Goal: Navigation & Orientation: Find specific page/section

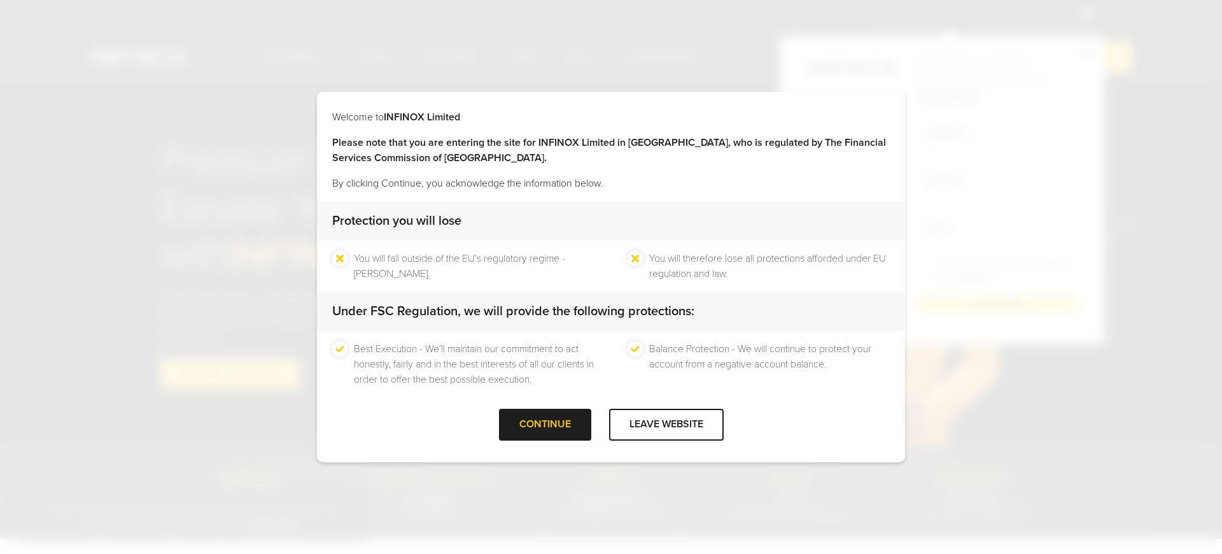
scroll to position [2003, 0]
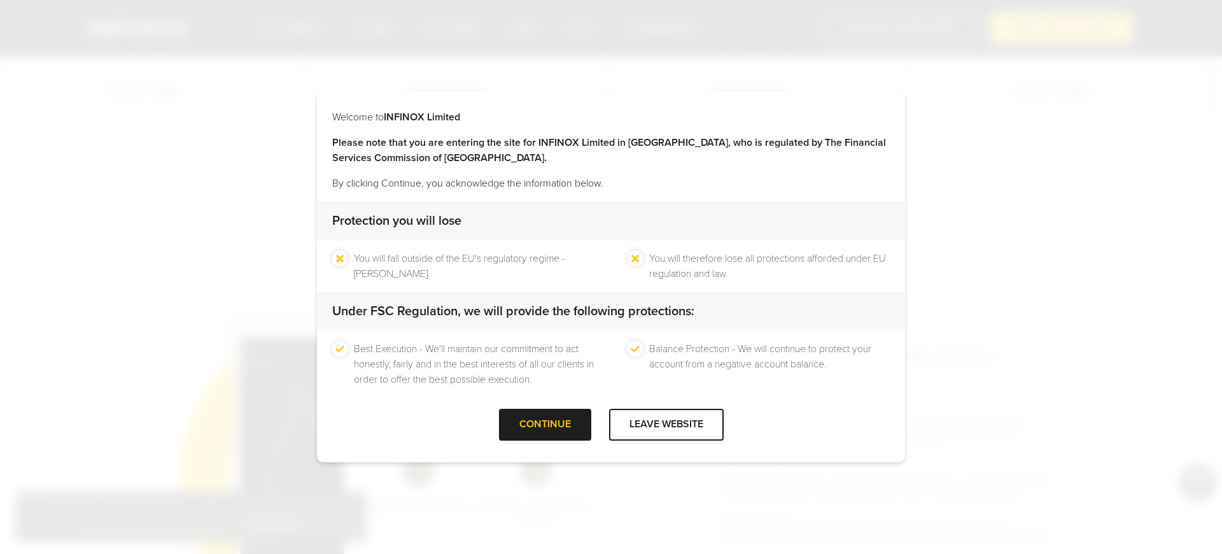
click at [426, 387] on div "Best Execution - We’ll maintain our commitment to act honestly, fairly and in t…" at bounding box center [611, 364] width 588 height 66
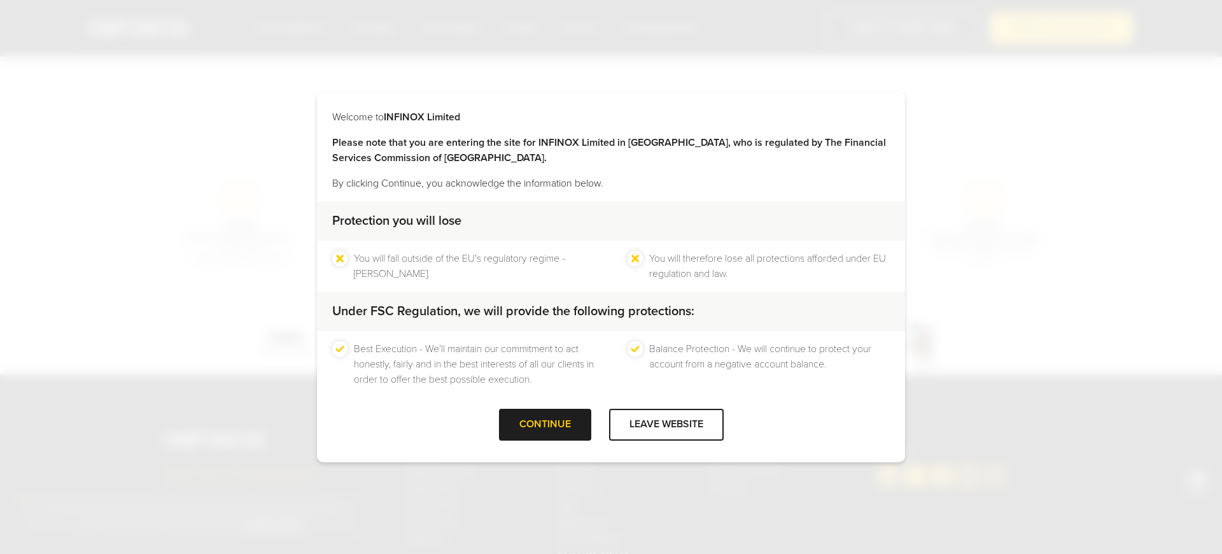
scroll to position [0, 0]
click at [426, 389] on div "Best Execution - We’ll maintain our commitment to act honestly, fairly and in t…" at bounding box center [611, 364] width 588 height 66
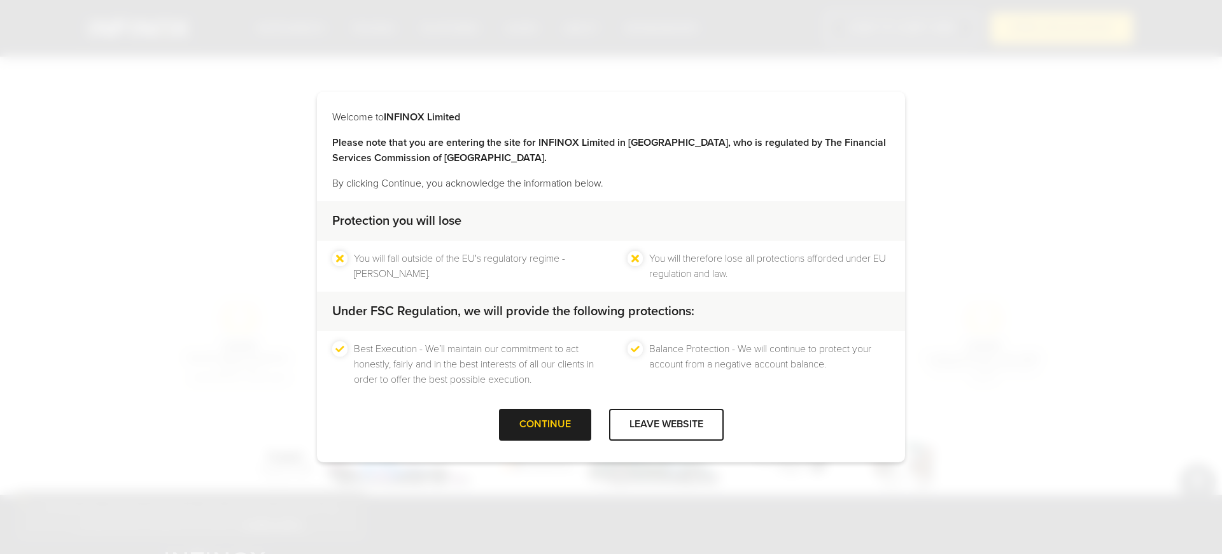
click at [426, 481] on div "Welcome to INFINOX Limited Please note that you are entering the site for INFIN…" at bounding box center [611, 277] width 1222 height 554
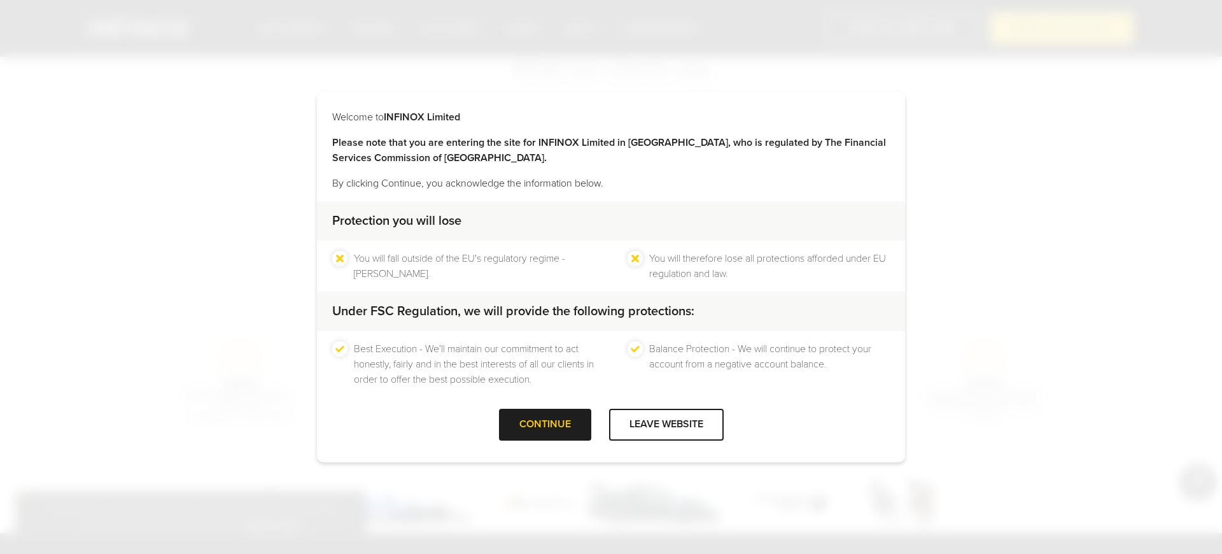
scroll to position [4061, 0]
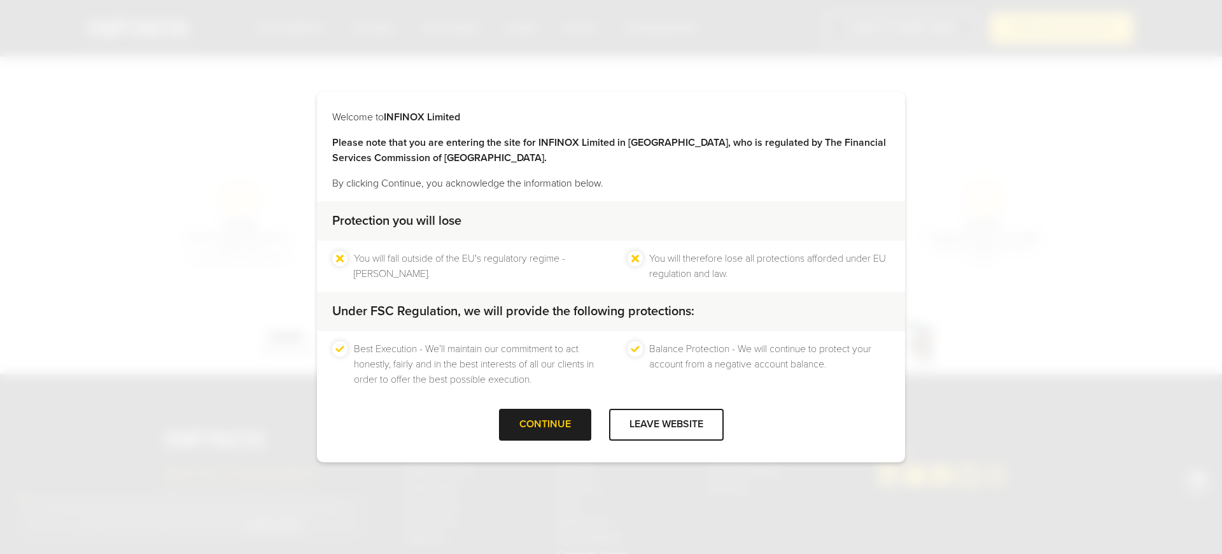
click at [225, 277] on div "Welcome to INFINOX Limited Please note that you are entering the site for INFIN…" at bounding box center [611, 277] width 1222 height 554
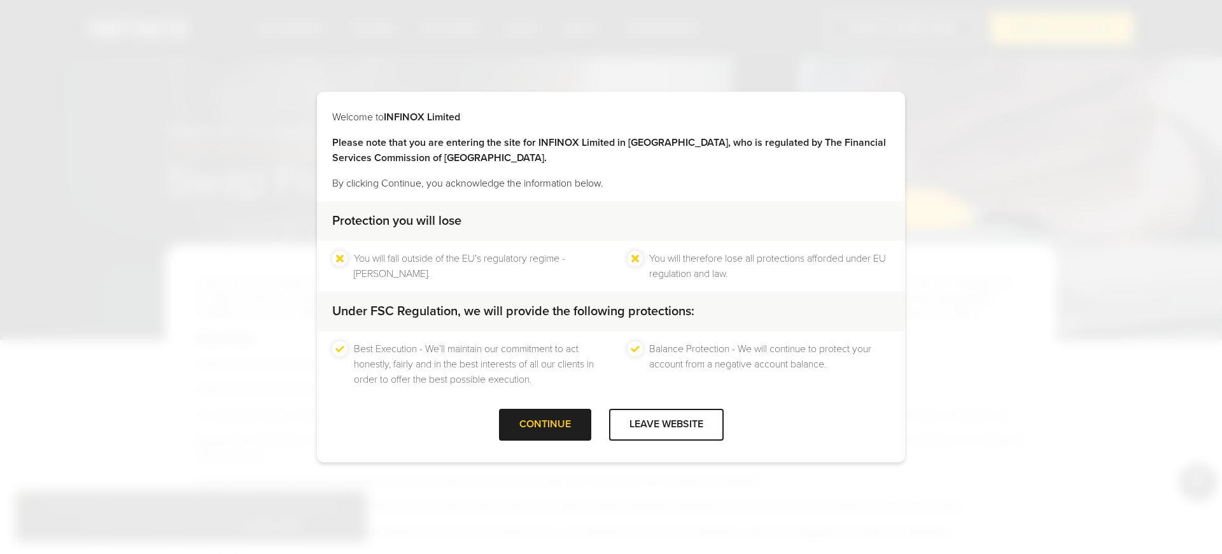
click at [611, 181] on p "By clicking Continue, you acknowledge the information below." at bounding box center [610, 183] width 557 height 15
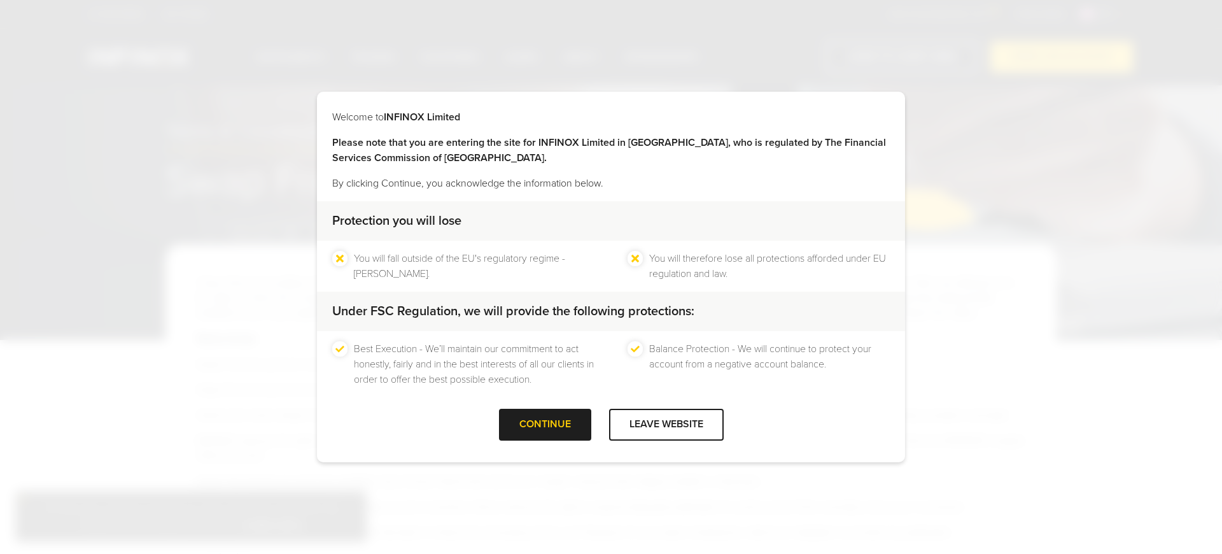
click at [611, 181] on p "By clicking Continue, you acknowledge the information below." at bounding box center [610, 183] width 557 height 15
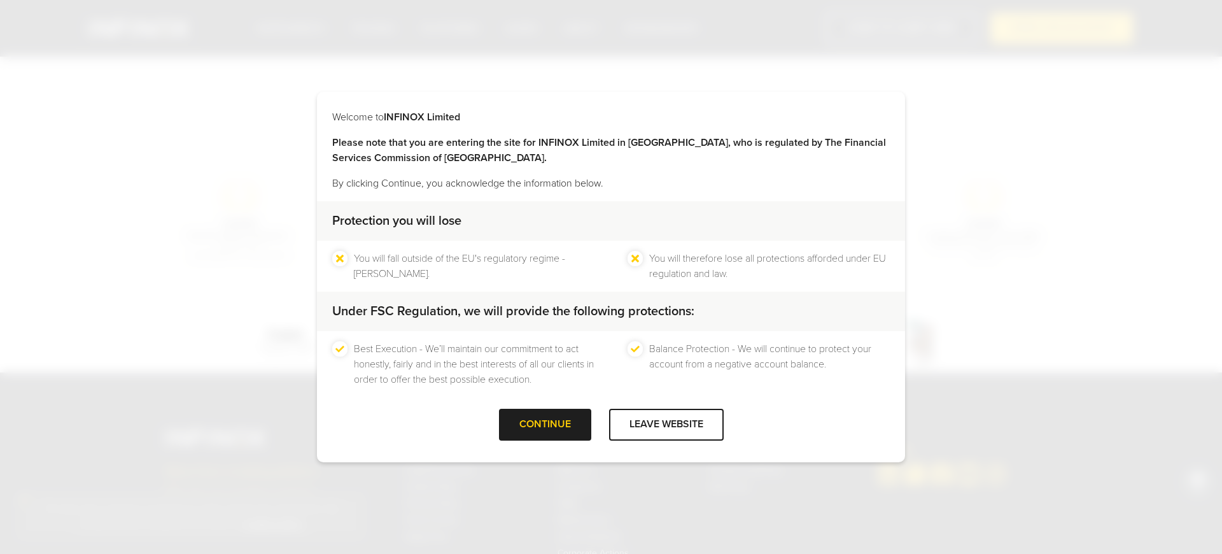
scroll to position [4089, 0]
click at [225, 277] on div "Welcome to INFINOX Limited Please note that you are entering the site for INFIN…" at bounding box center [611, 277] width 1222 height 554
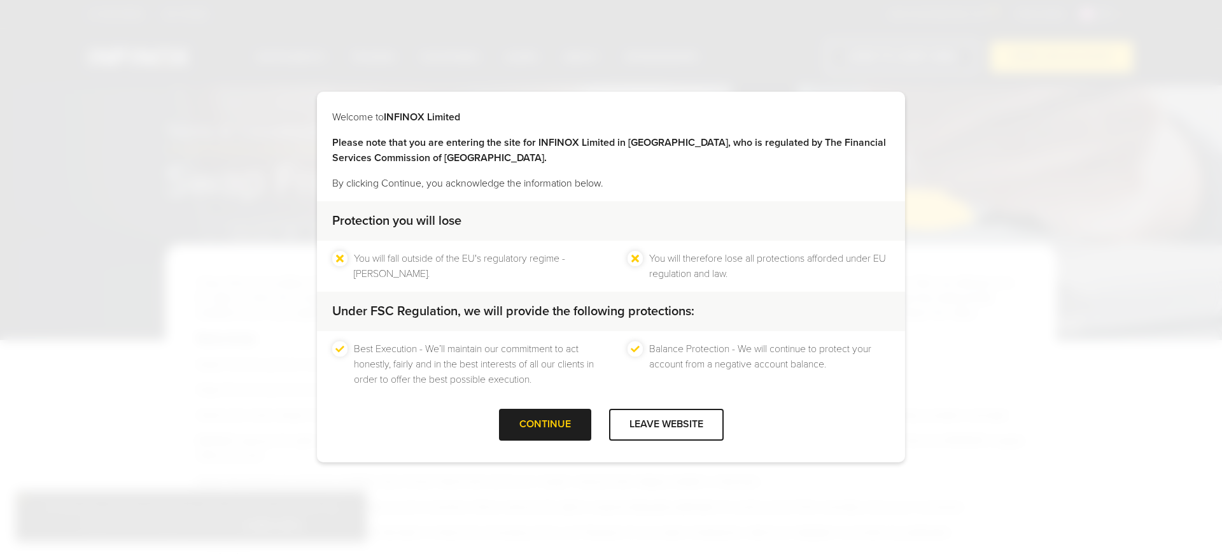
click at [611, 181] on p "By clicking Continue, you acknowledge the information below." at bounding box center [610, 183] width 557 height 15
